Goal: Task Accomplishment & Management: Complete application form

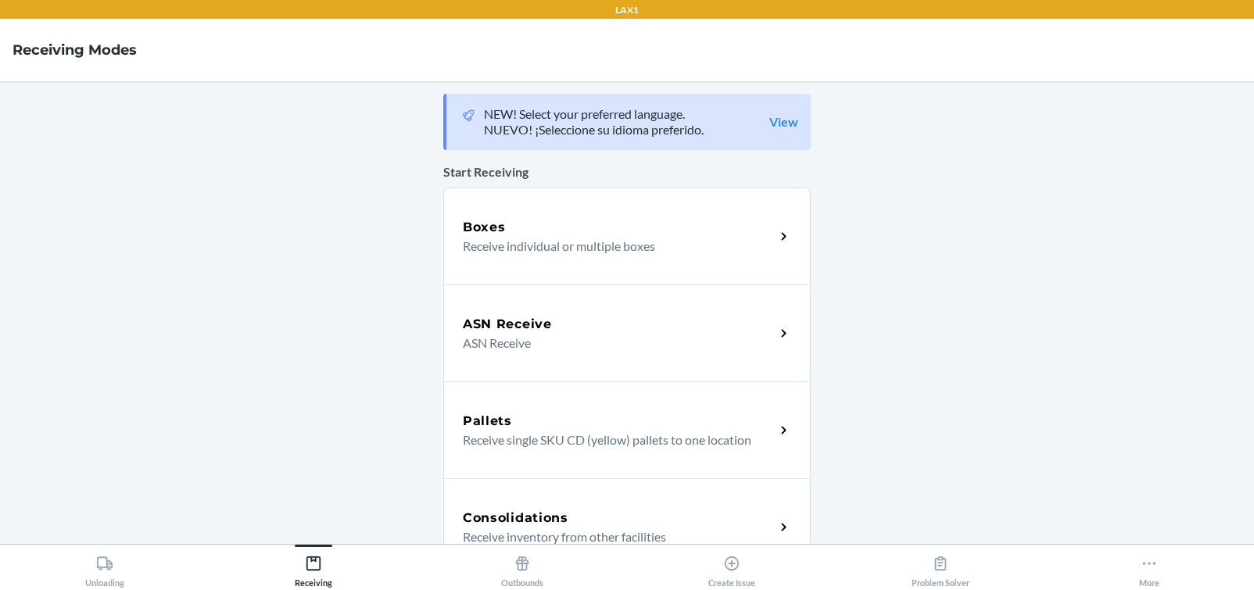
click at [562, 253] on p "Receive individual or multiple boxes" at bounding box center [613, 246] width 300 height 19
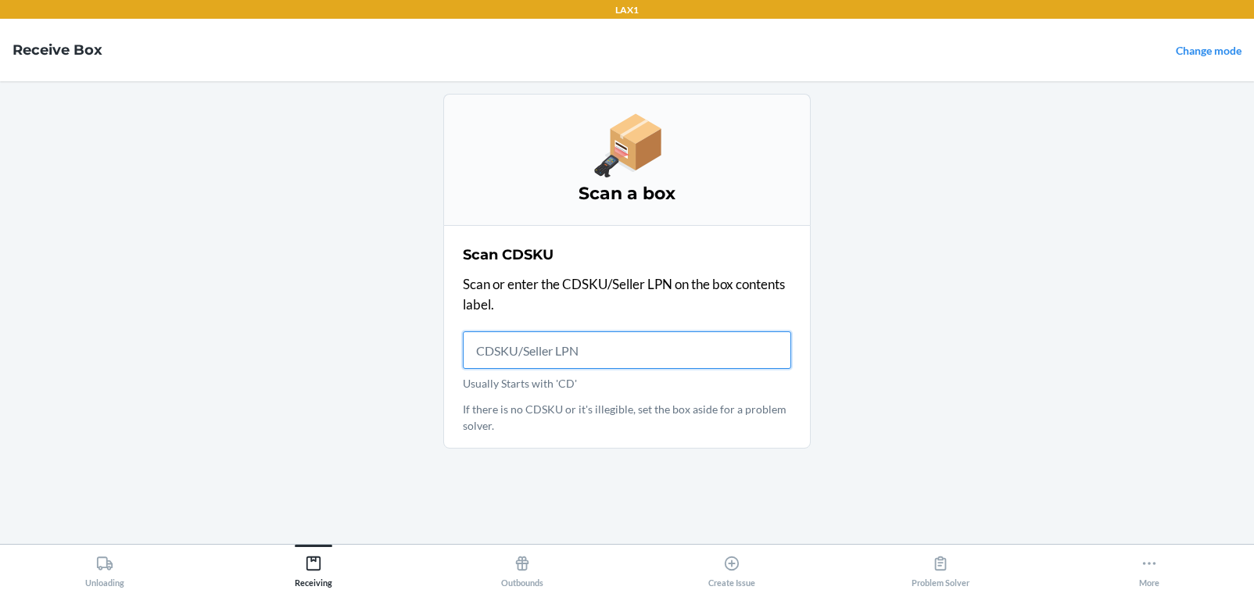
click at [603, 357] on input "Usually Starts with 'CD'" at bounding box center [627, 351] width 328 height 38
type input "CDT5E52RVSM"
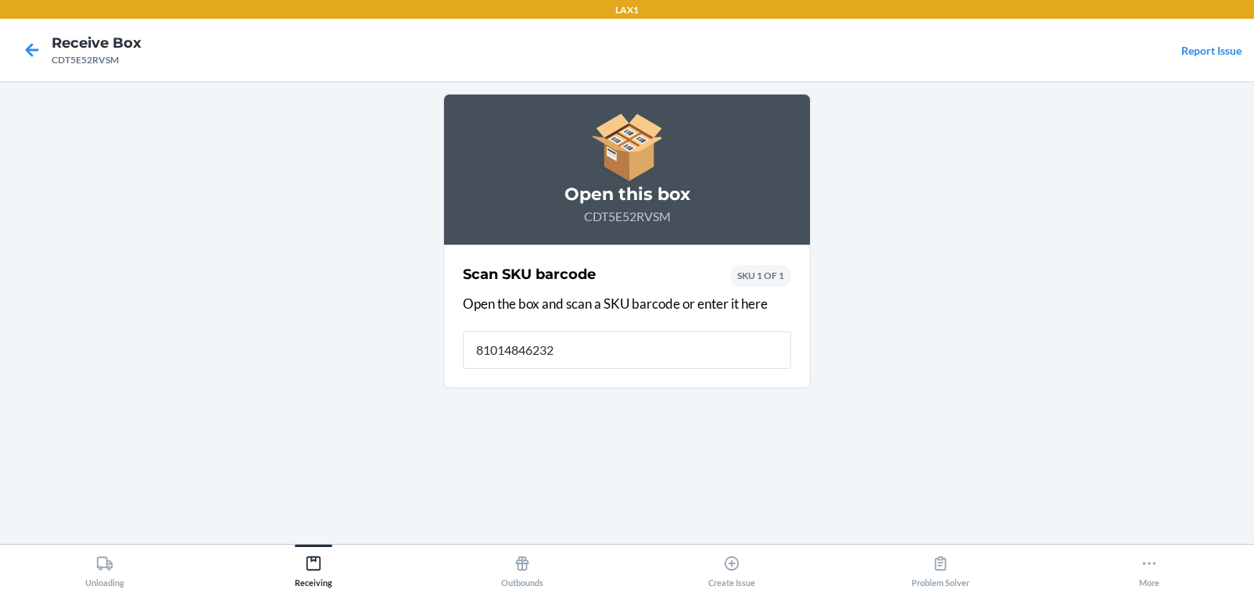
type input "810148462321"
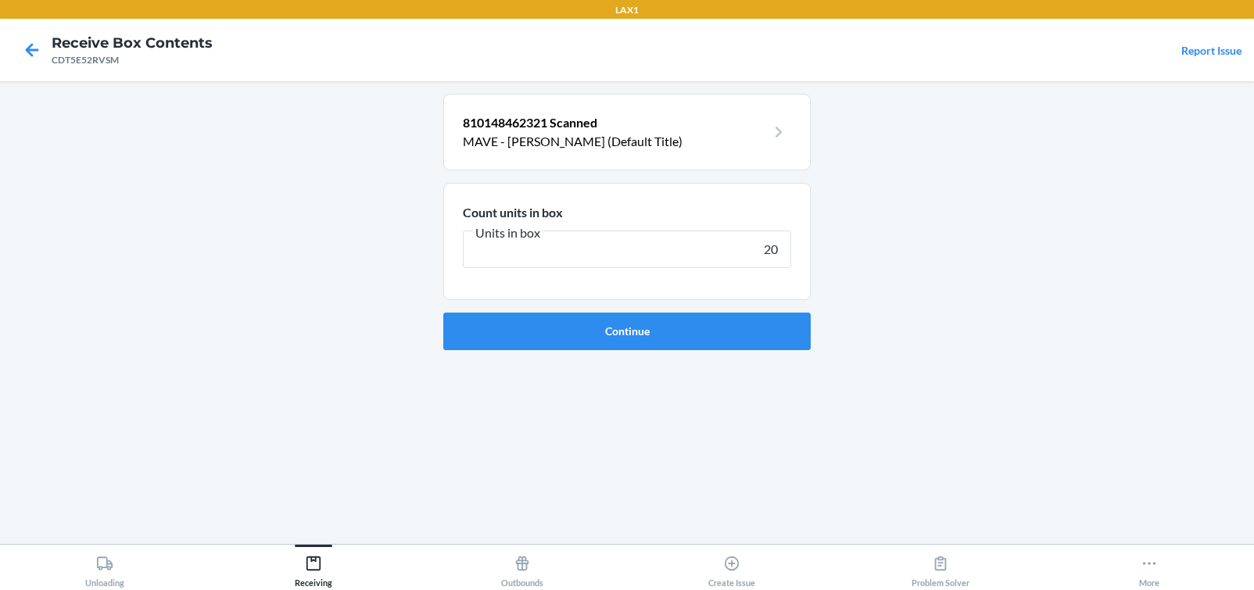
type input "200"
click button "Continue" at bounding box center [627, 332] width 368 height 38
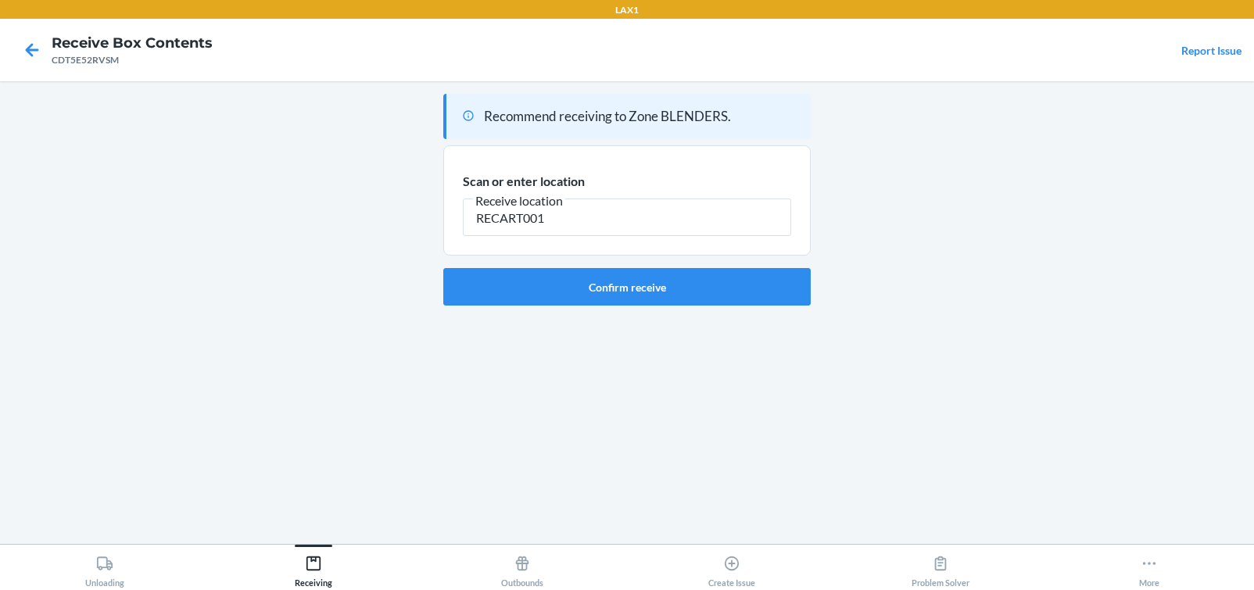
type input "RECART001"
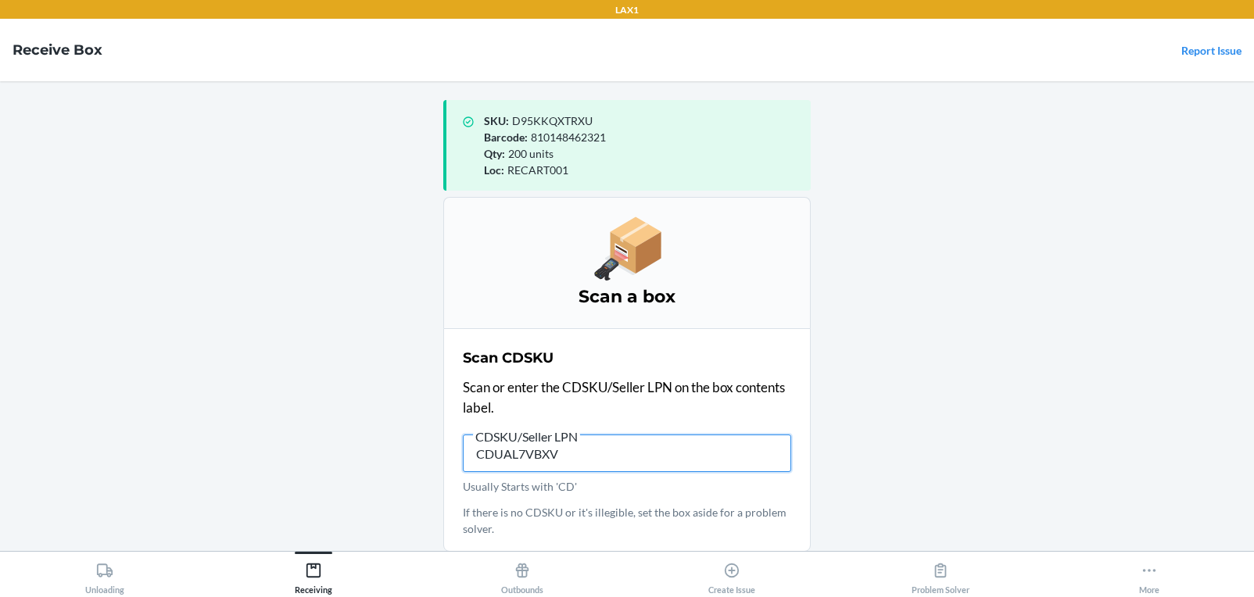
type input "CDUAL7VBXVR"
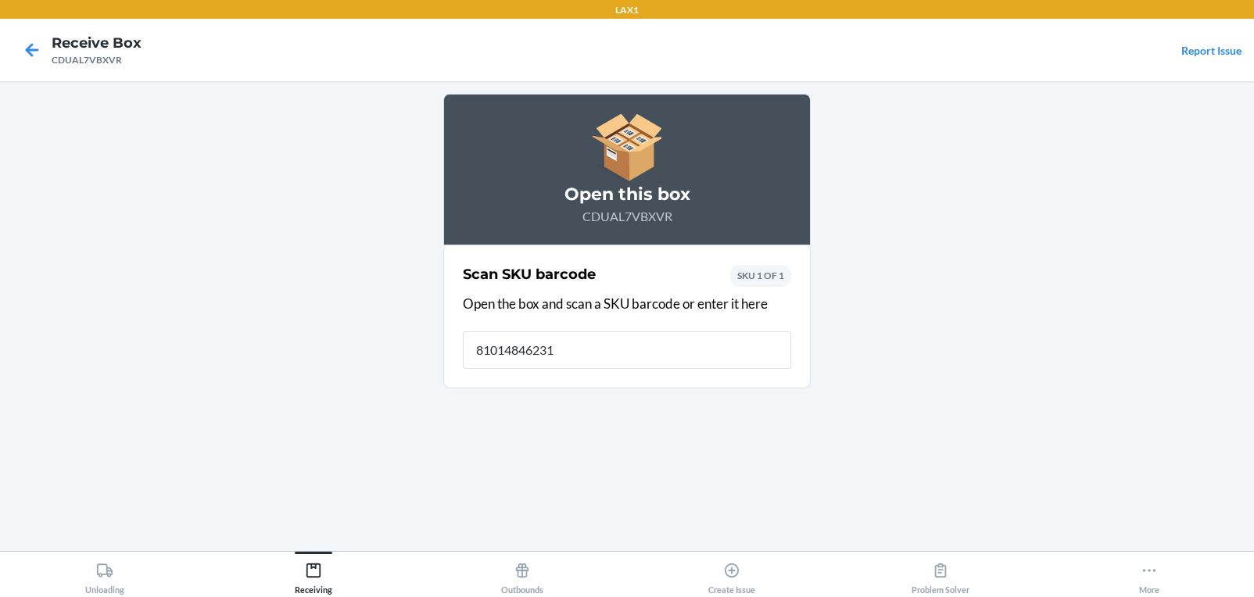
type input "810148462314"
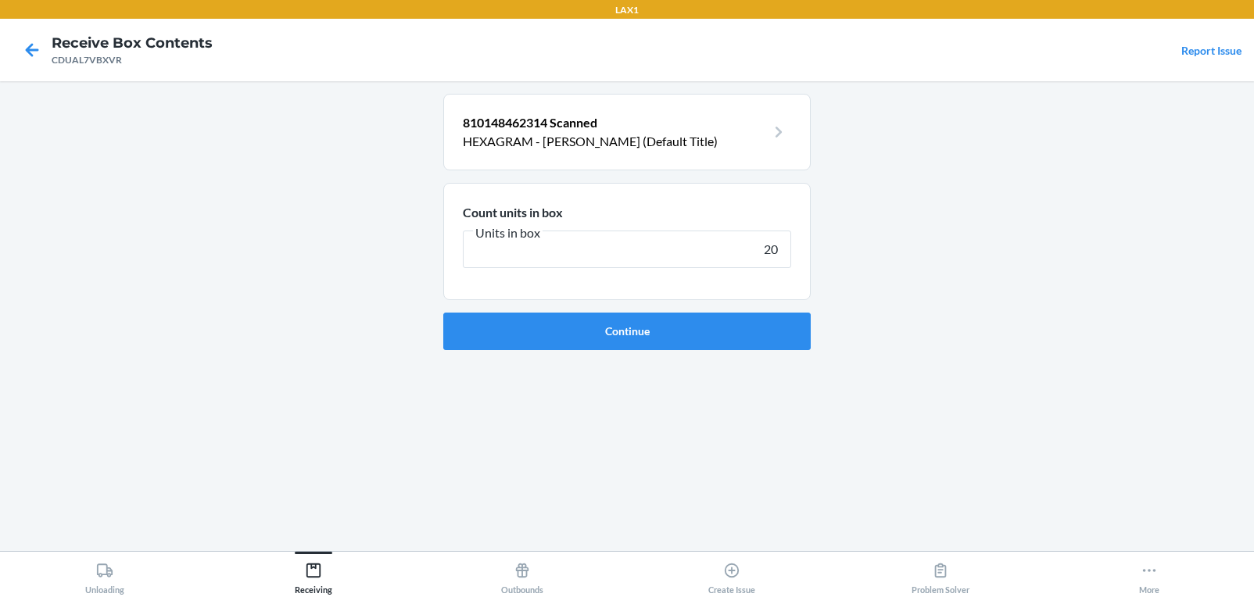
type input "200"
click button "Continue" at bounding box center [627, 332] width 368 height 38
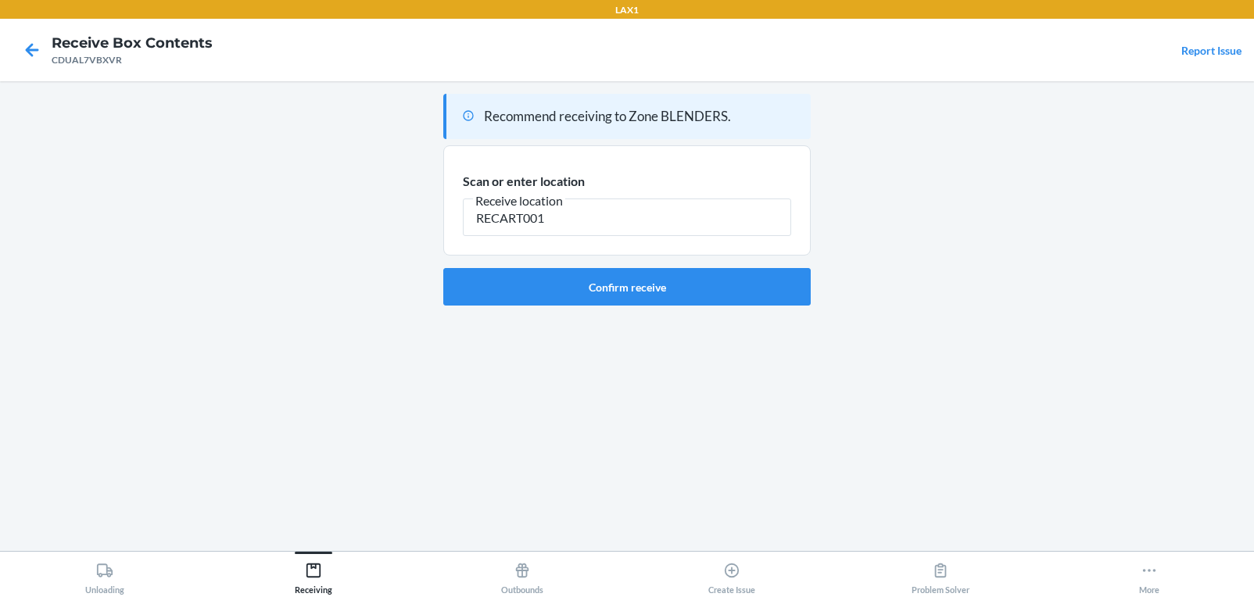
type input "RECART001"
